Goal: Task Accomplishment & Management: Manage account settings

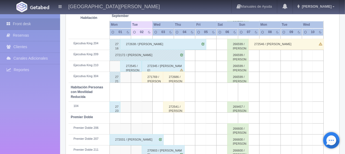
scroll to position [291, 0]
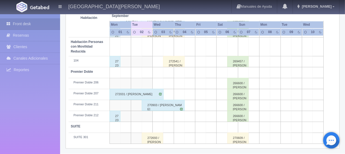
click at [156, 137] on div "272693 / [PERSON_NAME]" at bounding box center [153, 137] width 22 height 11
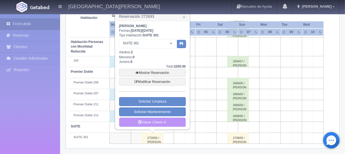
click at [161, 120] on link "Hacer Check-in" at bounding box center [152, 121] width 67 height 9
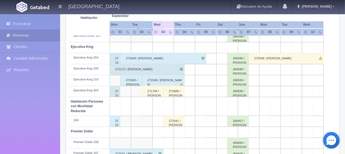
scroll to position [291, 0]
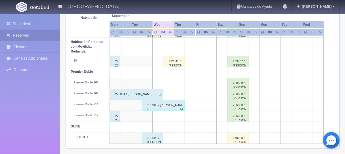
click at [149, 136] on div "272693 / [PERSON_NAME]" at bounding box center [153, 137] width 22 height 11
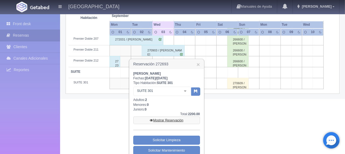
scroll to position [362, 0]
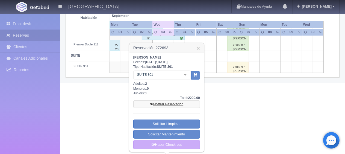
click at [171, 104] on link "Mostrar Reservación" at bounding box center [166, 104] width 67 height 8
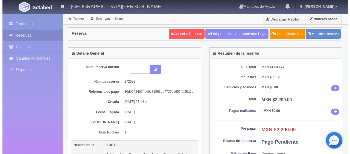
scroll to position [55, 0]
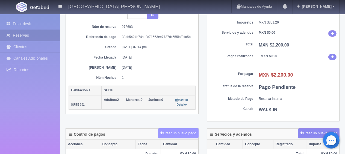
click at [175, 132] on button "Crear un nuevo pago" at bounding box center [178, 133] width 40 height 10
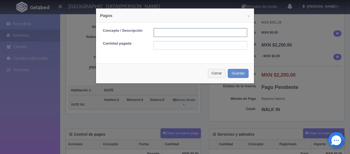
click at [198, 34] on input "text" at bounding box center [199, 32] width 93 height 9
type input "Total Tarjeta"
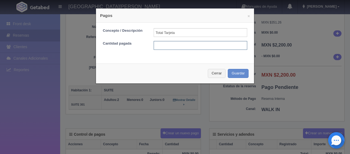
click at [200, 46] on input "text" at bounding box center [199, 45] width 93 height 9
type input "2200.00"
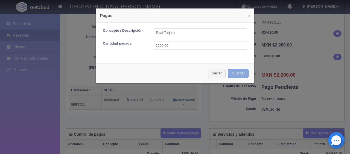
click at [242, 71] on button "Guardar" at bounding box center [237, 73] width 21 height 9
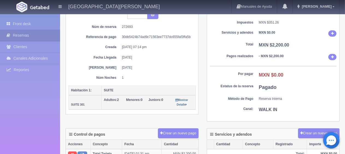
scroll to position [55, 0]
click at [30, 23] on link "Front desk" at bounding box center [30, 23] width 60 height 11
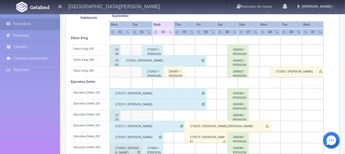
scroll to position [82, 0]
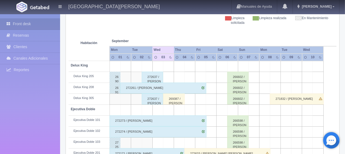
click at [113, 78] on div "269040 / [PERSON_NAME]" at bounding box center [115, 77] width 11 height 11
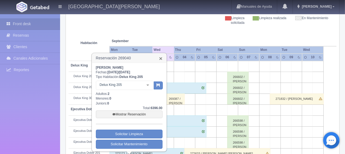
click at [161, 57] on link "×" at bounding box center [160, 58] width 3 height 6
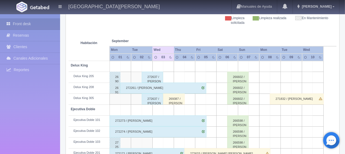
click at [117, 87] on div "269134 / [PERSON_NAME]" at bounding box center [115, 87] width 11 height 11
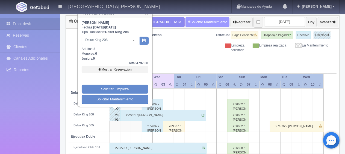
scroll to position [0, 0]
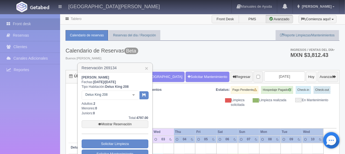
click at [306, 78] on button "Hoy" at bounding box center [311, 77] width 11 height 10
